Goal: Task Accomplishment & Management: Manage account settings

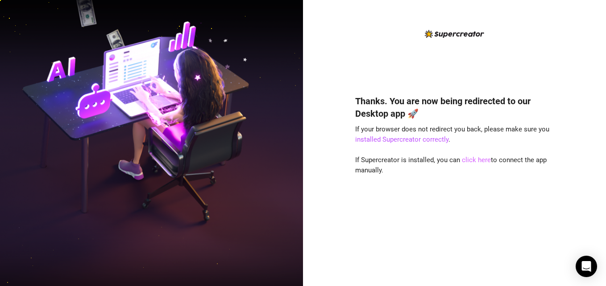
click at [475, 159] on link "click here" at bounding box center [476, 160] width 29 height 8
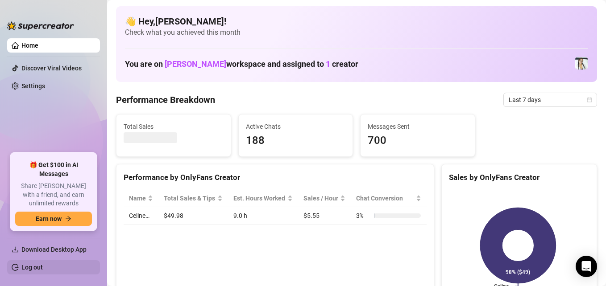
click at [39, 267] on link "Log out" at bounding box center [31, 267] width 21 height 7
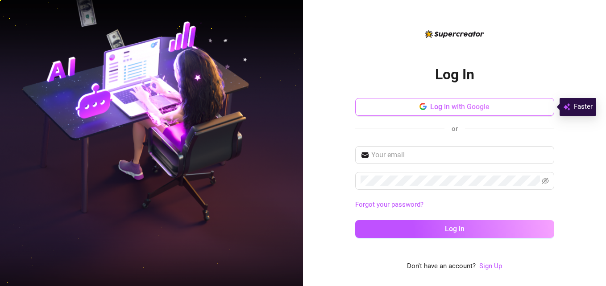
click at [474, 110] on span "Log in with Google" at bounding box center [459, 107] width 59 height 8
